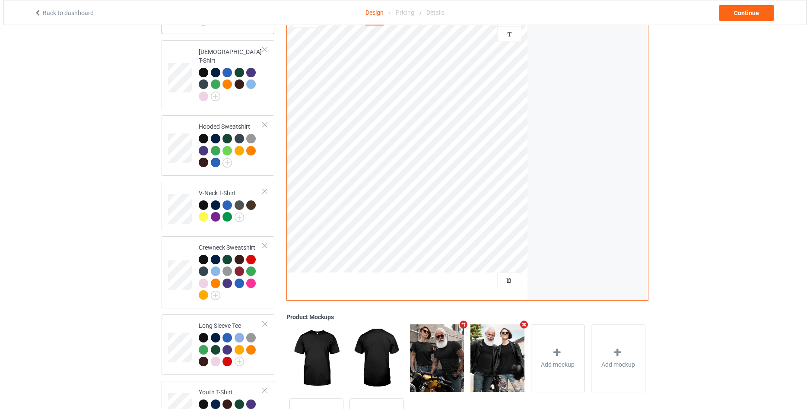
scroll to position [173, 0]
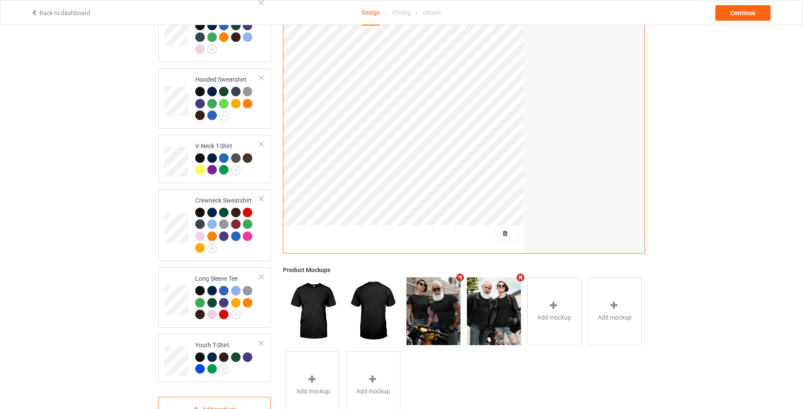
click at [457, 273] on icon "Remove mockup" at bounding box center [460, 277] width 11 height 9
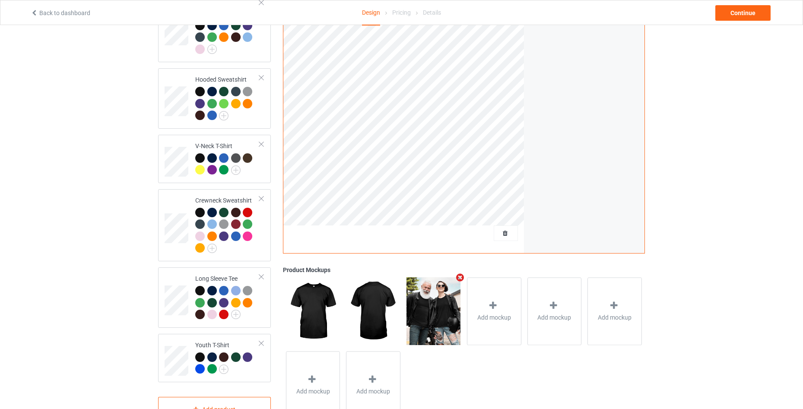
click at [457, 273] on icon "Remove mockup" at bounding box center [460, 277] width 11 height 9
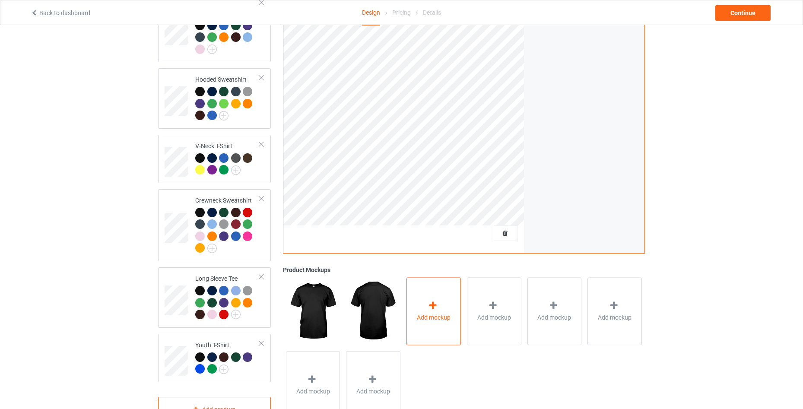
click at [446, 313] on span "Add mockup" at bounding box center [434, 317] width 34 height 9
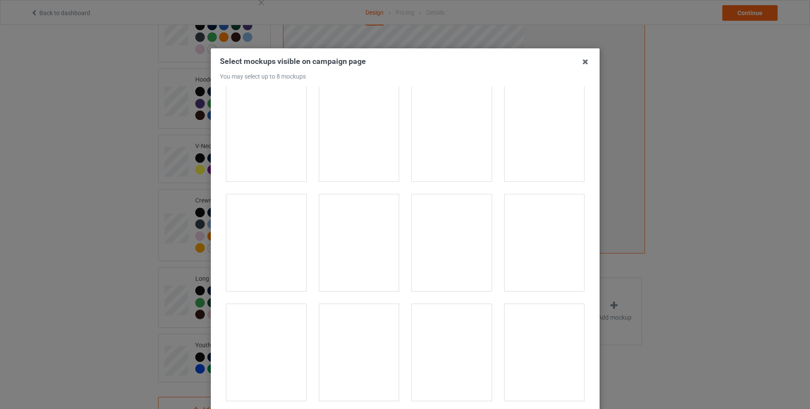
scroll to position [1555, 0]
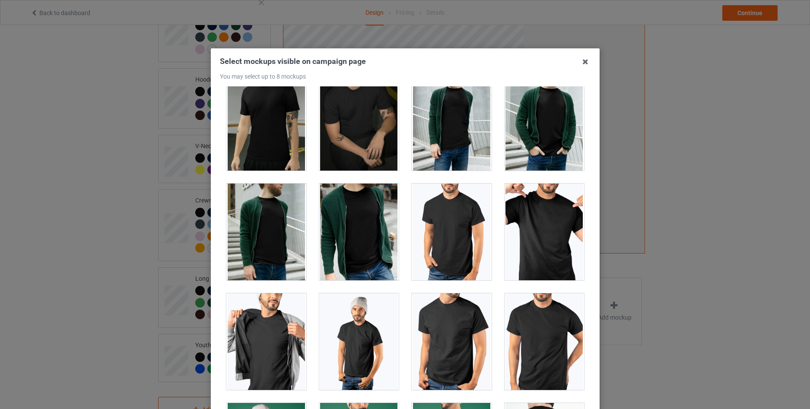
click at [510, 238] on div at bounding box center [544, 232] width 80 height 97
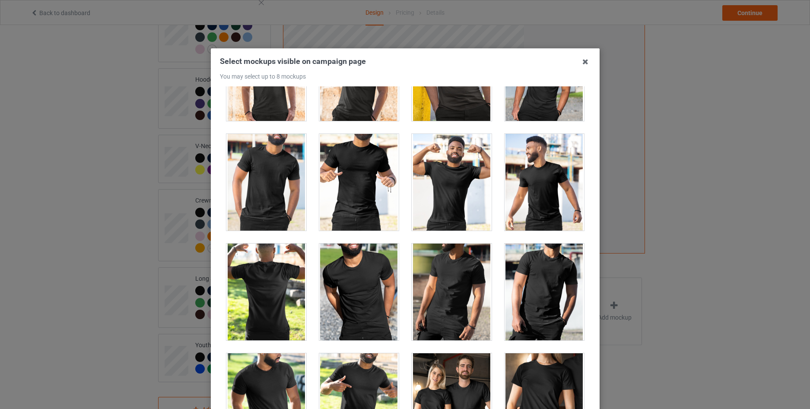
scroll to position [10251, 0]
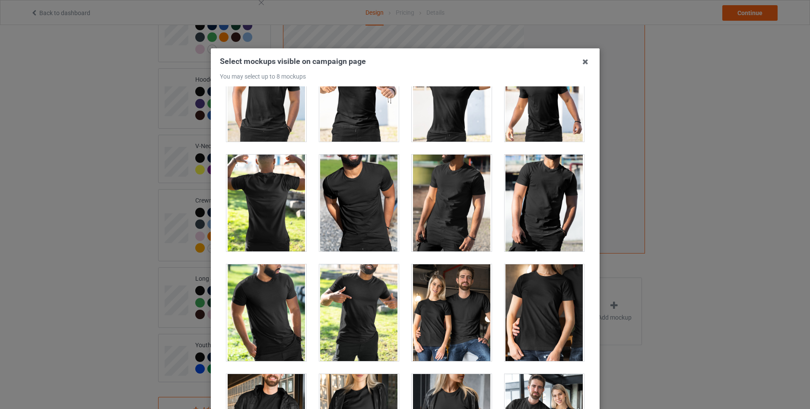
click at [442, 321] on div at bounding box center [452, 312] width 80 height 97
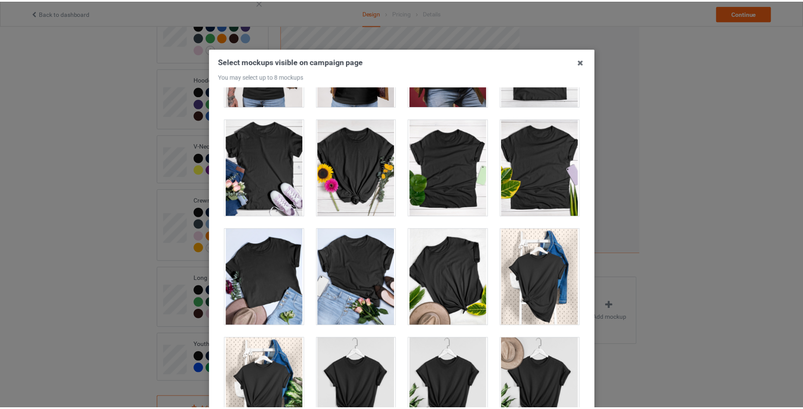
scroll to position [12290, 0]
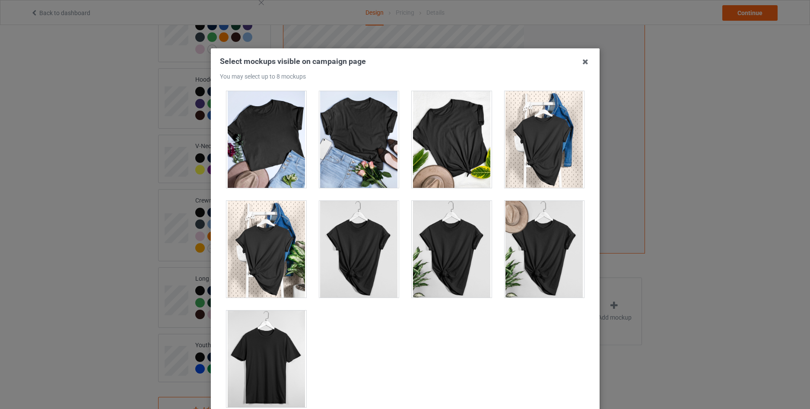
click at [266, 368] on div at bounding box center [266, 359] width 80 height 97
click at [264, 368] on div at bounding box center [266, 359] width 80 height 97
click at [581, 63] on icon at bounding box center [585, 62] width 14 height 14
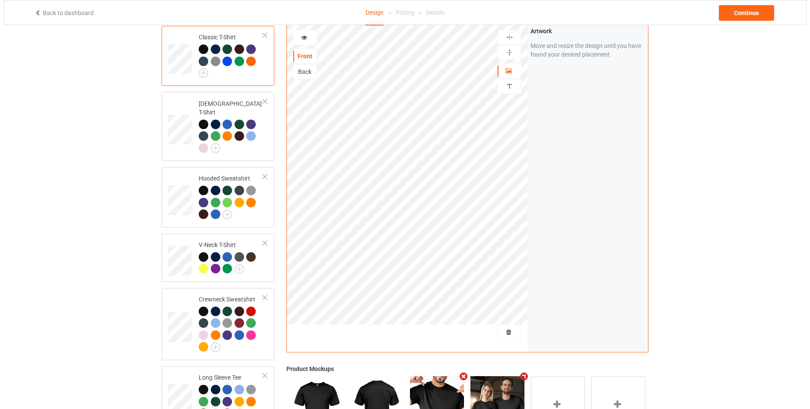
scroll to position [0, 0]
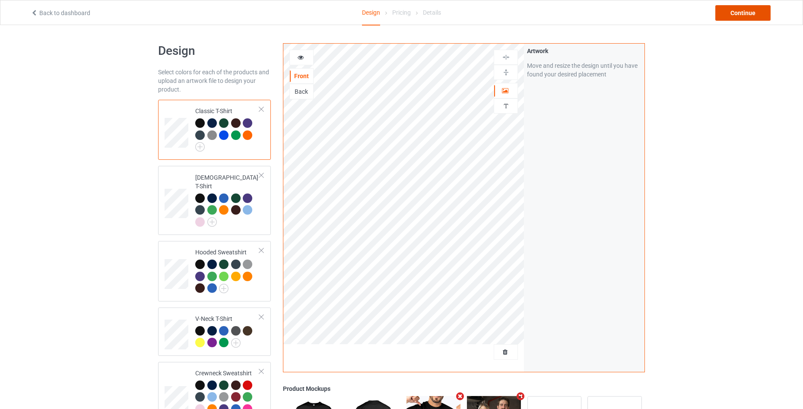
click at [732, 9] on div "Continue" at bounding box center [742, 13] width 55 height 16
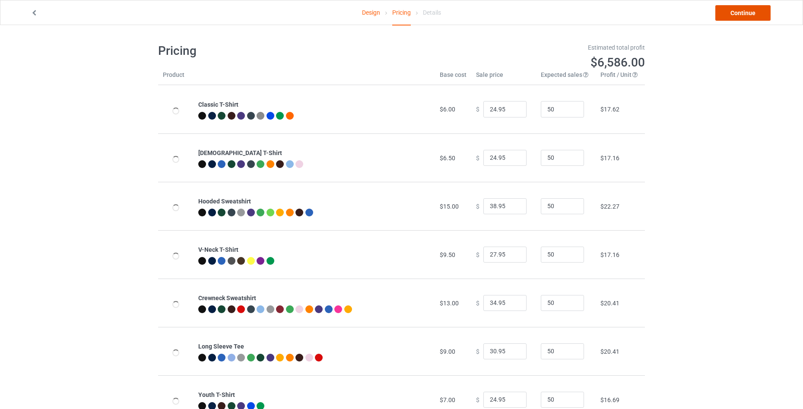
click at [732, 9] on link "Continue" at bounding box center [742, 13] width 55 height 16
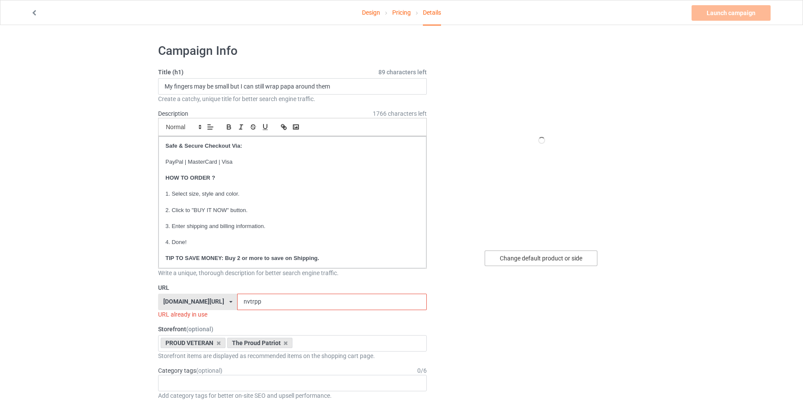
click at [506, 259] on div "Change default product or side" at bounding box center [541, 259] width 113 height 16
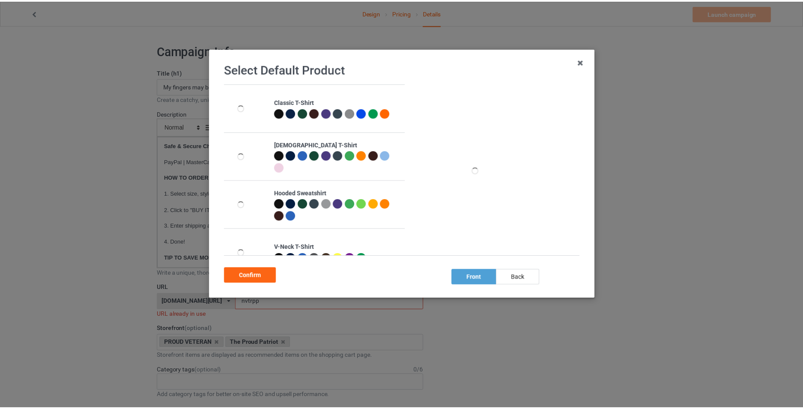
scroll to position [167, 0]
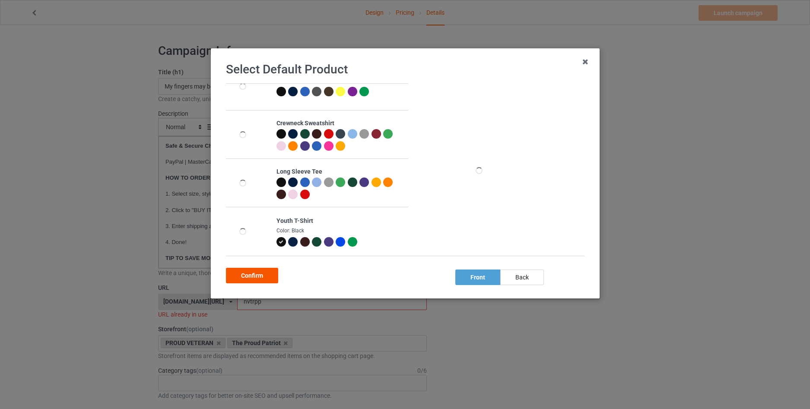
click at [262, 275] on div "Confirm" at bounding box center [252, 276] width 52 height 16
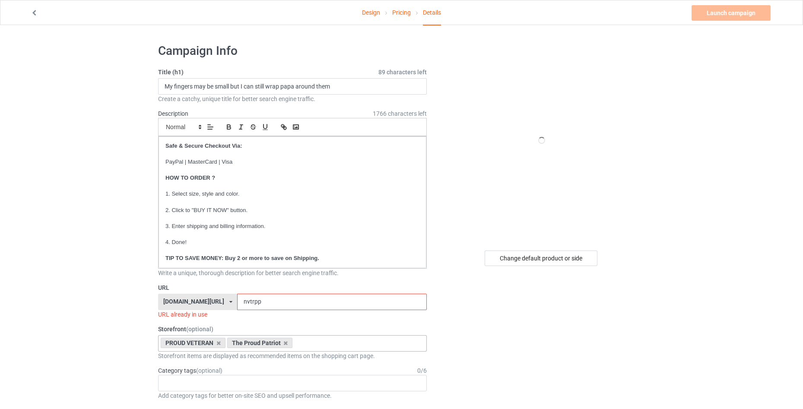
click at [304, 346] on input "text" at bounding box center [301, 343] width 13 height 7
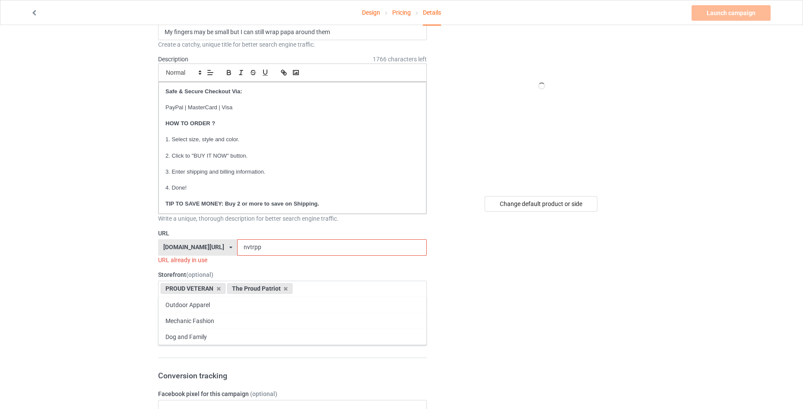
scroll to position [115, 0]
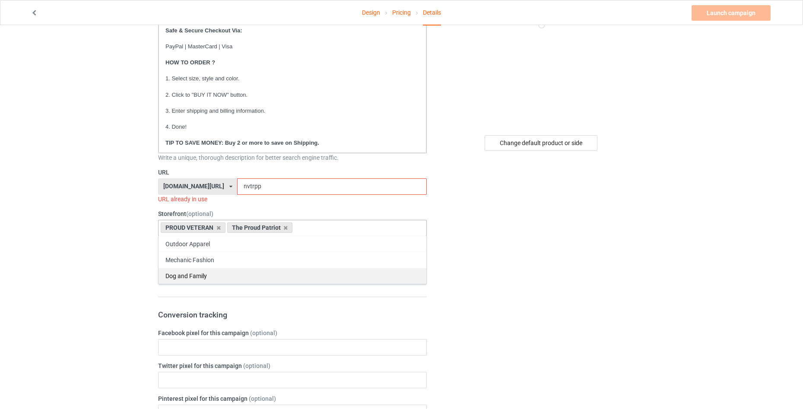
click at [221, 271] on div "Dog and Family" at bounding box center [293, 276] width 268 height 16
click at [219, 227] on icon at bounding box center [218, 228] width 4 height 6
click at [219, 227] on icon at bounding box center [219, 228] width 4 height 6
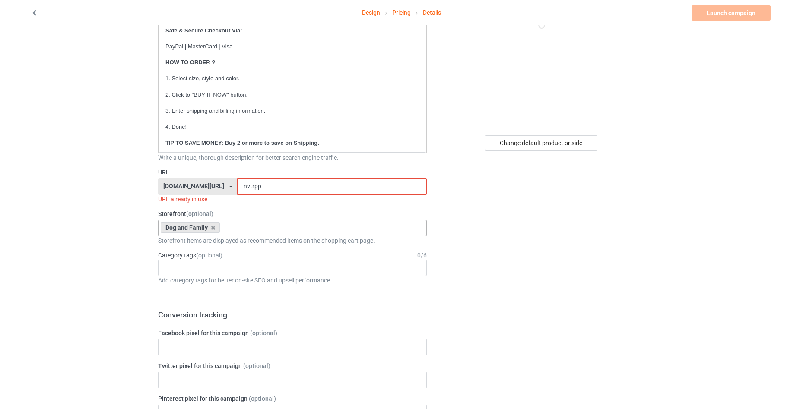
click at [264, 186] on input "nvtrpp" at bounding box center [331, 186] width 189 height 16
click at [241, 186] on input "nvtrpp" at bounding box center [331, 186] width 189 height 16
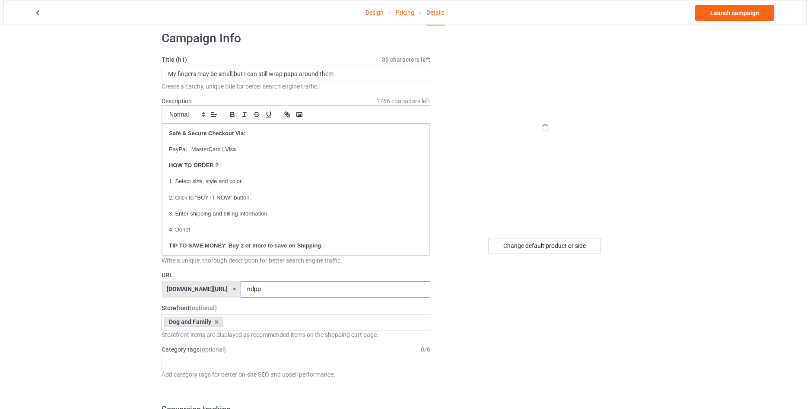
scroll to position [0, 0]
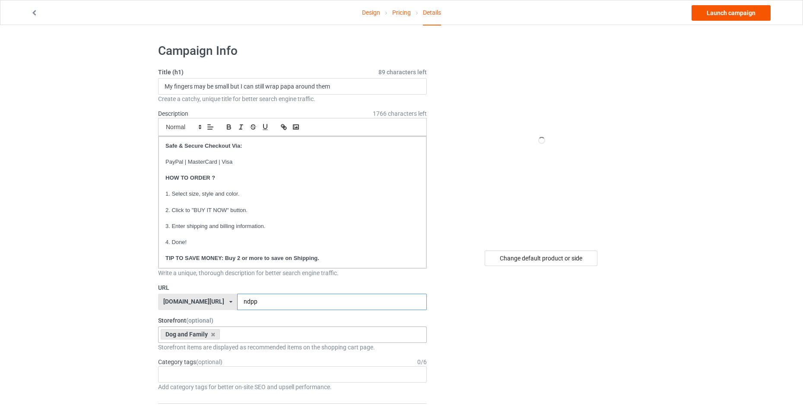
type input "ndpp"
click at [738, 14] on link "Launch campaign" at bounding box center [731, 13] width 79 height 16
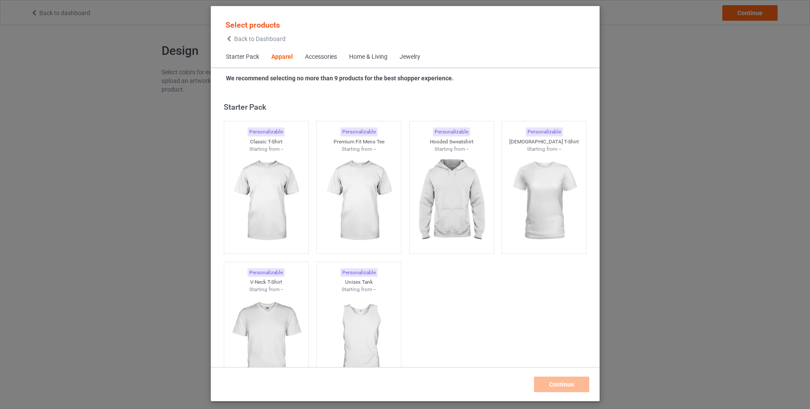
scroll to position [322, 0]
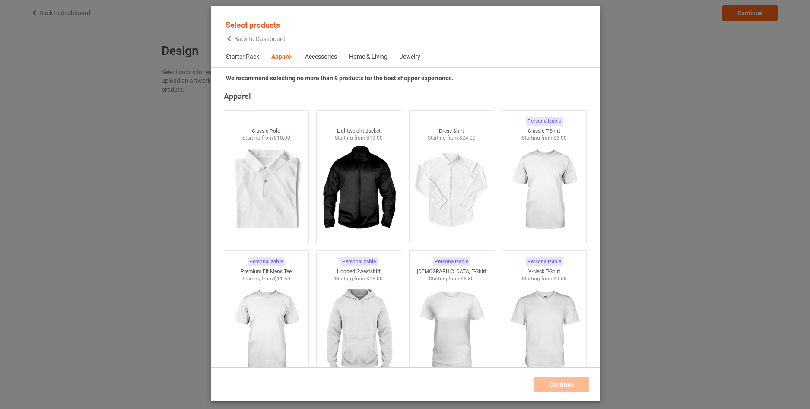
click at [235, 36] on span "Back to Dashboard" at bounding box center [259, 38] width 51 height 7
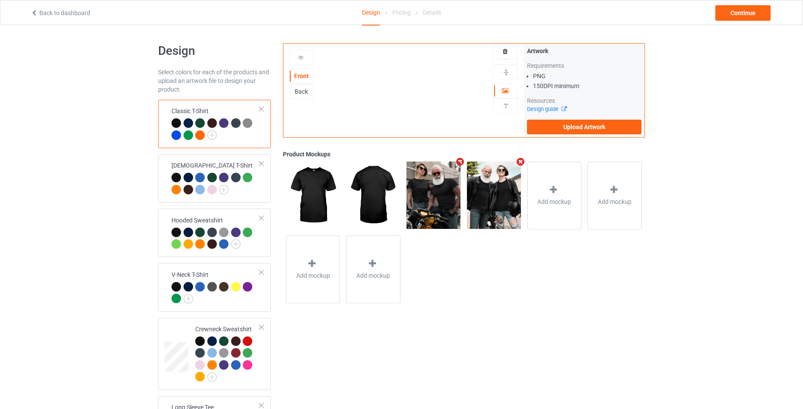
click at [458, 164] on icon "Remove mockup" at bounding box center [460, 161] width 11 height 9
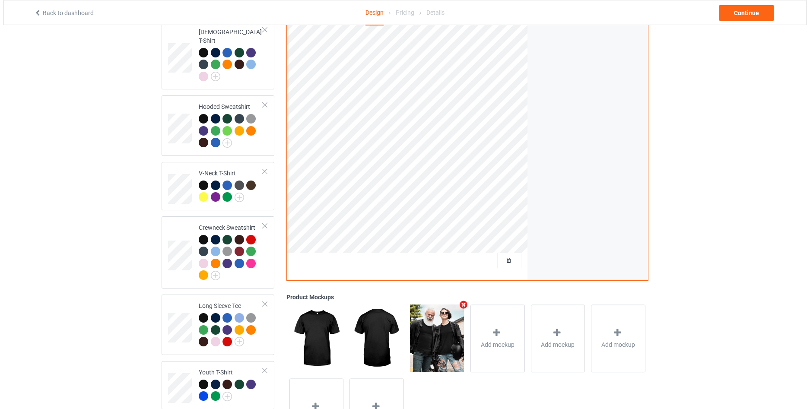
scroll to position [199, 0]
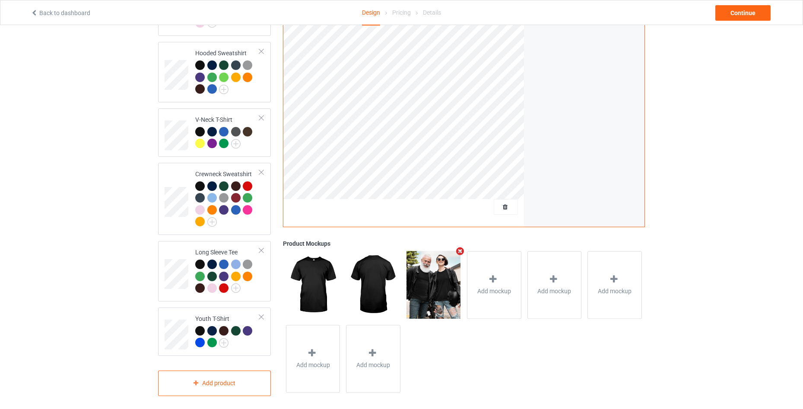
click at [456, 247] on icon "Remove mockup" at bounding box center [460, 251] width 11 height 9
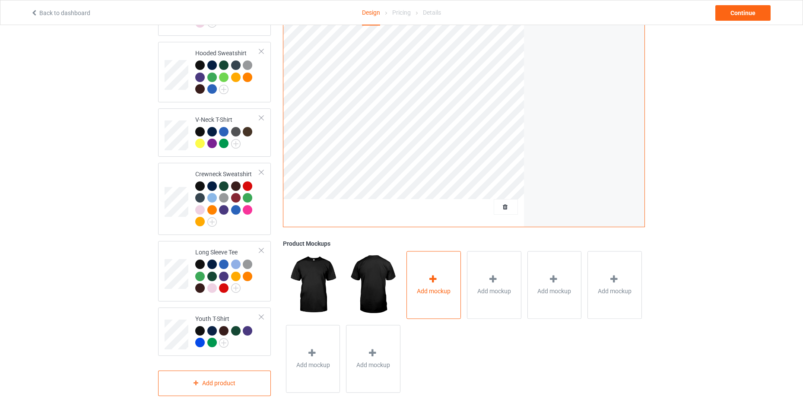
click at [444, 276] on div "Add mockup" at bounding box center [433, 285] width 54 height 68
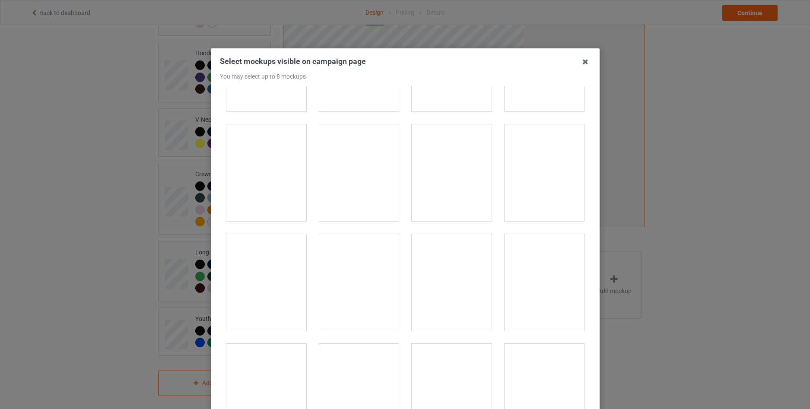
scroll to position [7429, 0]
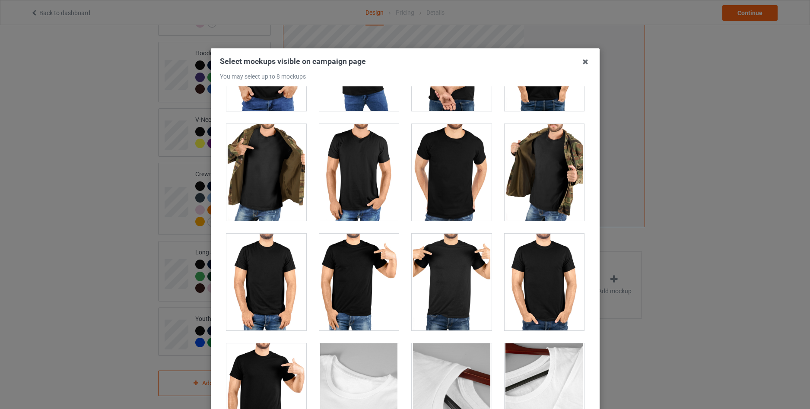
click at [429, 180] on div at bounding box center [452, 172] width 80 height 97
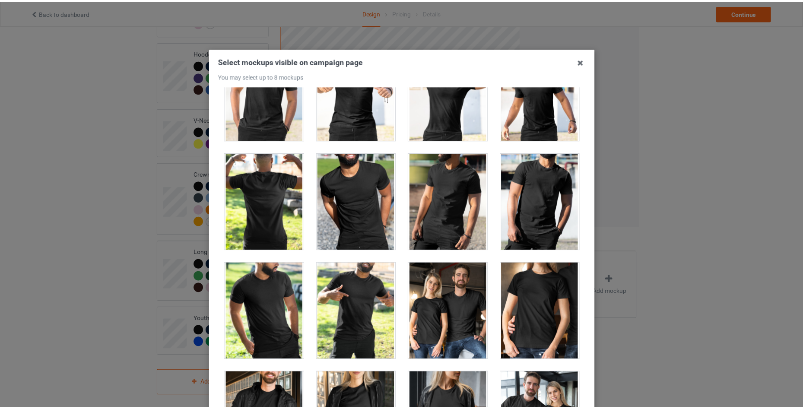
scroll to position [10309, 0]
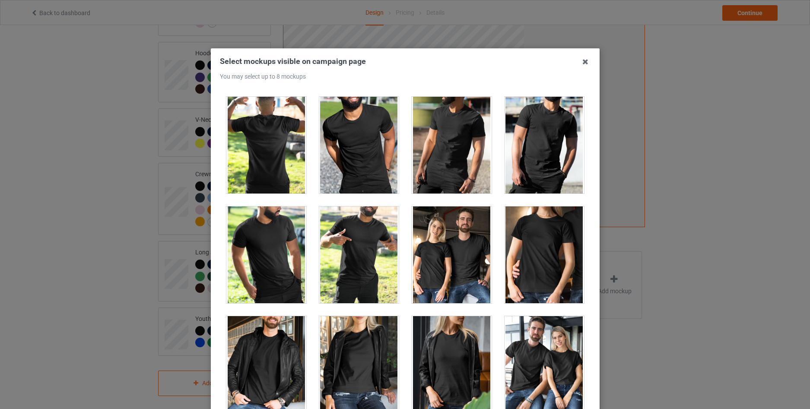
click at [437, 249] on div at bounding box center [452, 254] width 80 height 97
click at [579, 62] on icon at bounding box center [585, 62] width 14 height 14
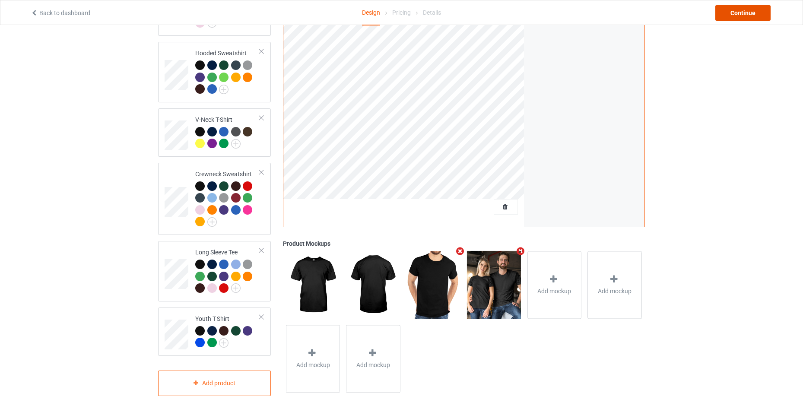
click at [741, 11] on div "Continue" at bounding box center [742, 13] width 55 height 16
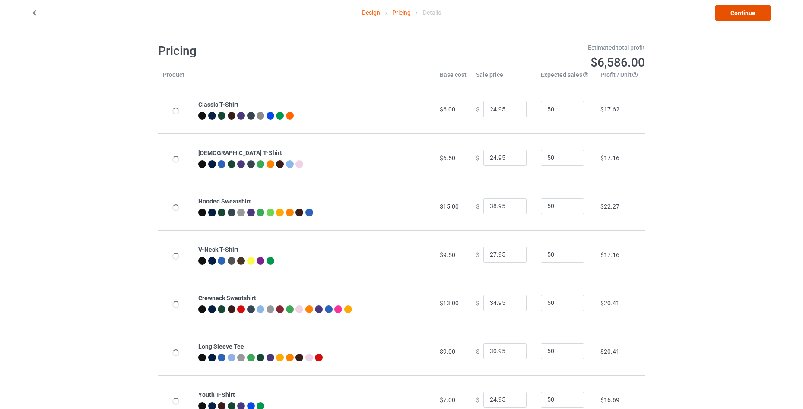
click at [738, 11] on link "Continue" at bounding box center [742, 13] width 55 height 16
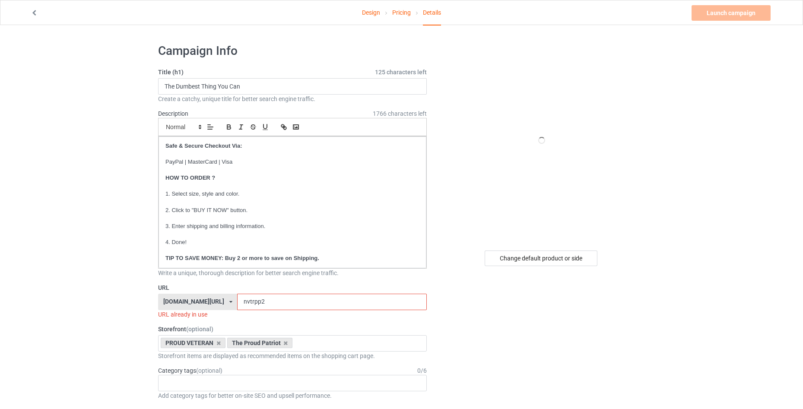
drag, startPoint x: 276, startPoint y: 303, endPoint x: 243, endPoint y: 305, distance: 33.3
click at [243, 305] on input "nvtrpp2" at bounding box center [331, 302] width 189 height 16
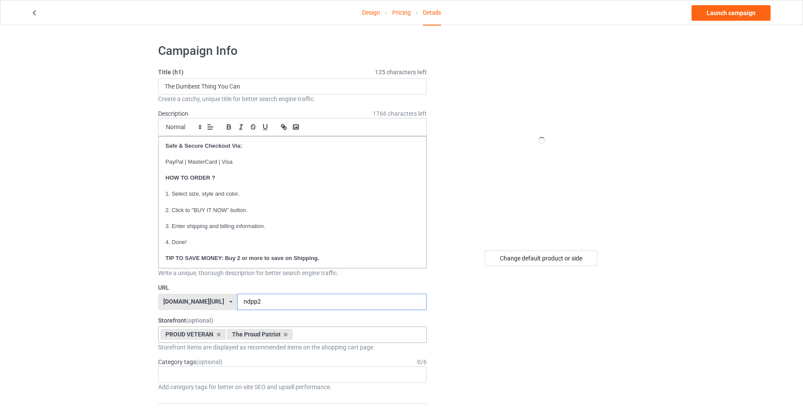
type input "ndpp2"
click at [322, 335] on div "PROUD VETERAN The Proud Patriot Outdoor Apparel Mechanic Fashion Dog and Family…" at bounding box center [292, 335] width 269 height 16
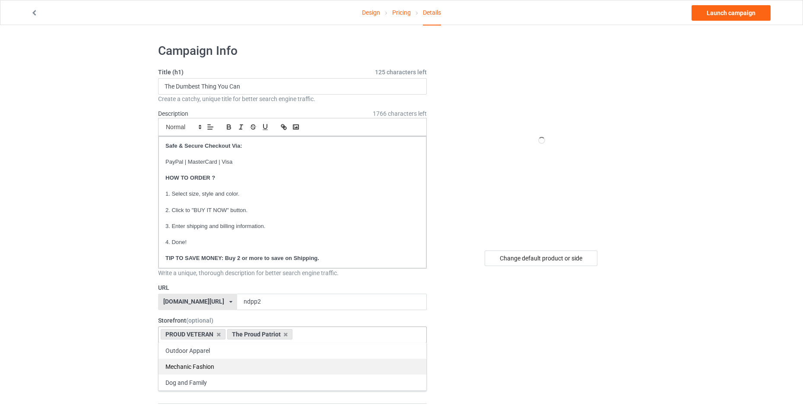
drag, startPoint x: 230, startPoint y: 380, endPoint x: 225, endPoint y: 369, distance: 11.4
click at [230, 380] on div "Dog and Family" at bounding box center [293, 382] width 268 height 16
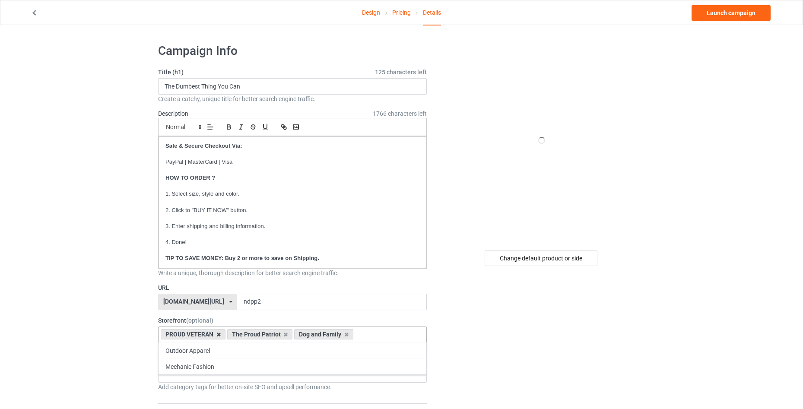
click at [217, 335] on icon at bounding box center [218, 335] width 4 height 6
click at [217, 335] on icon at bounding box center [219, 335] width 4 height 6
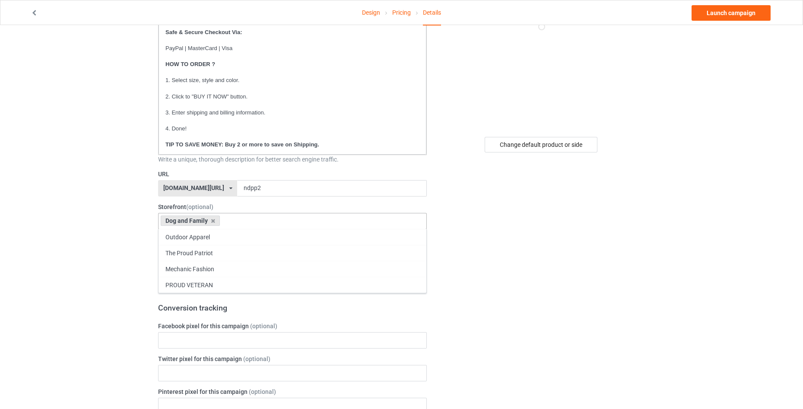
scroll to position [115, 0]
click at [703, 9] on link "Launch campaign" at bounding box center [731, 13] width 79 height 16
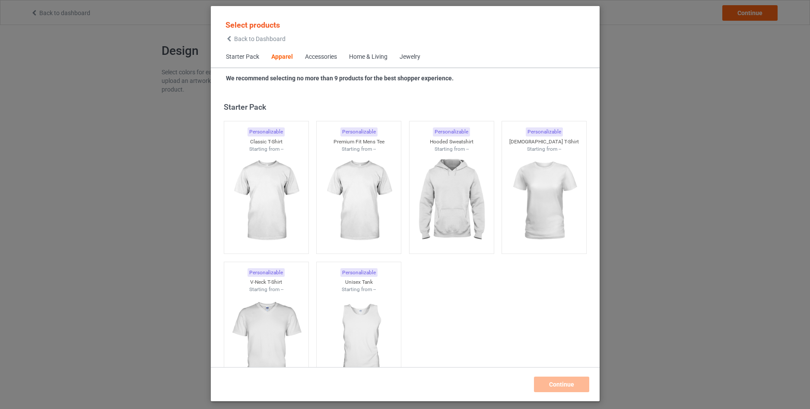
scroll to position [322, 0]
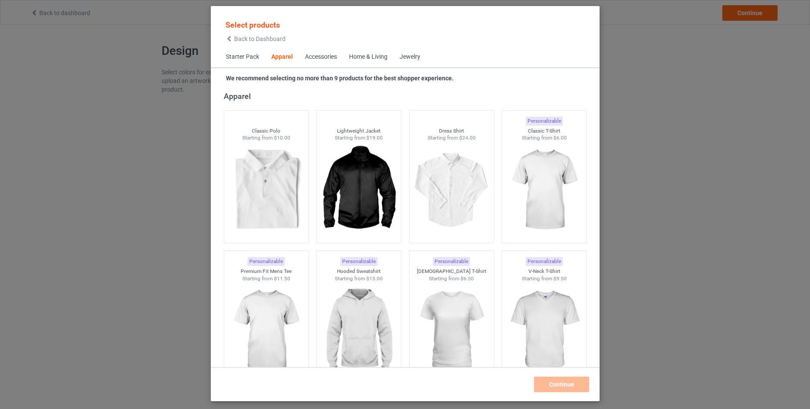
click at [232, 39] on icon at bounding box center [228, 39] width 7 height 6
